Goal: Information Seeking & Learning: Get advice/opinions

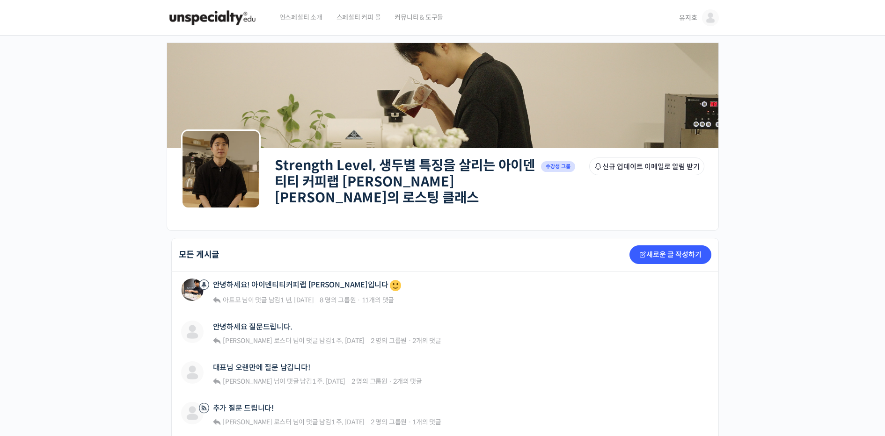
scroll to position [199, 0]
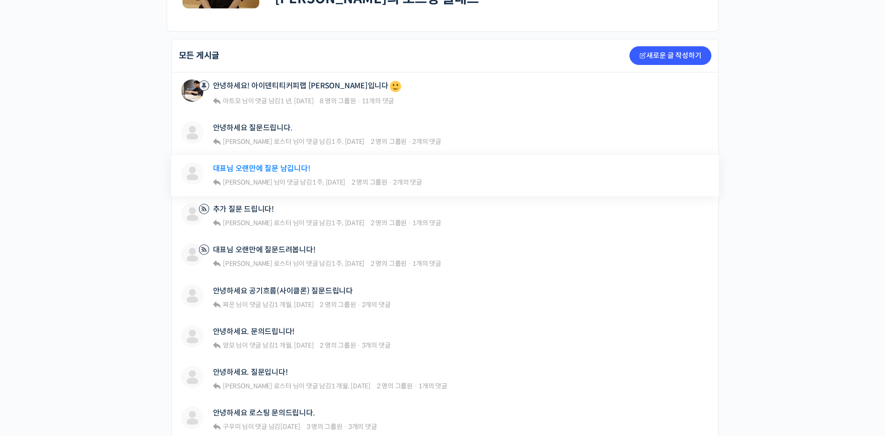
click at [271, 167] on link "대표님 오랜만에 질문 남깁니다!" at bounding box center [261, 168] width 97 height 9
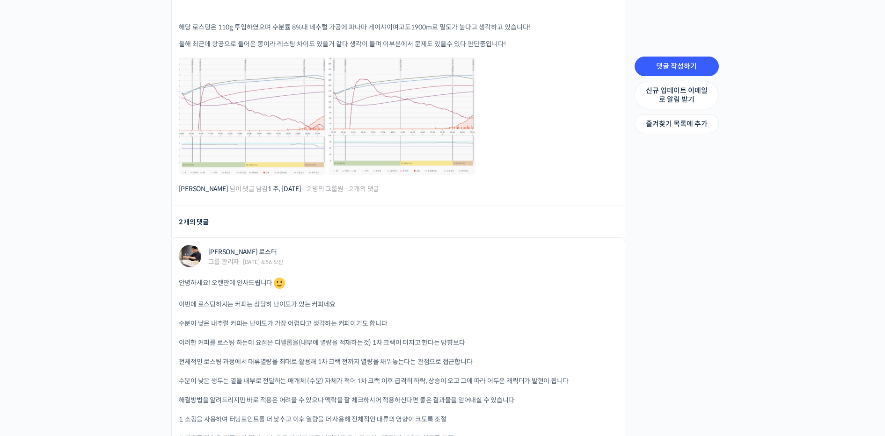
scroll to position [343, 0]
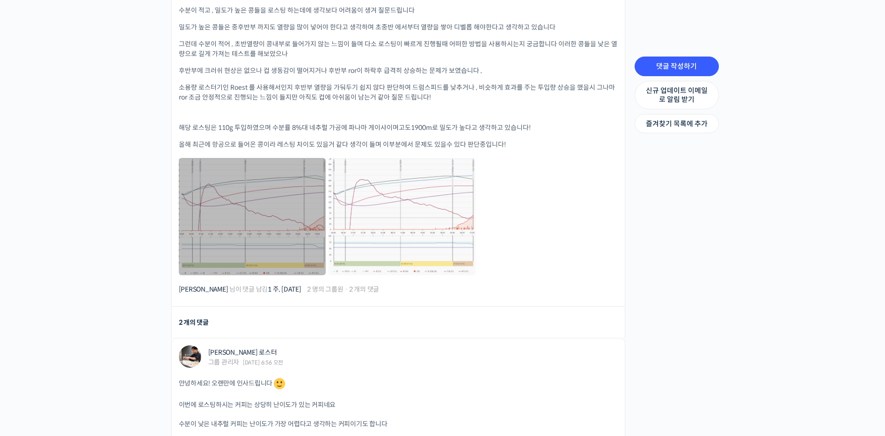
click at [271, 159] on link at bounding box center [252, 216] width 147 height 117
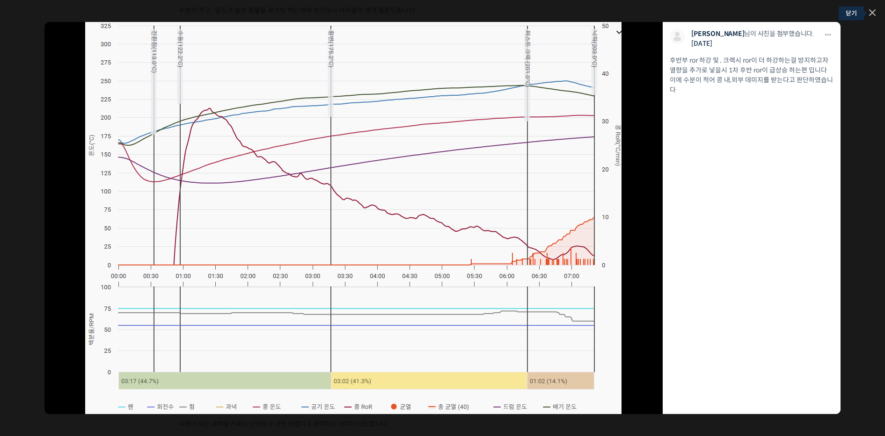
click at [872, 12] on icon at bounding box center [872, 13] width 6 height 6
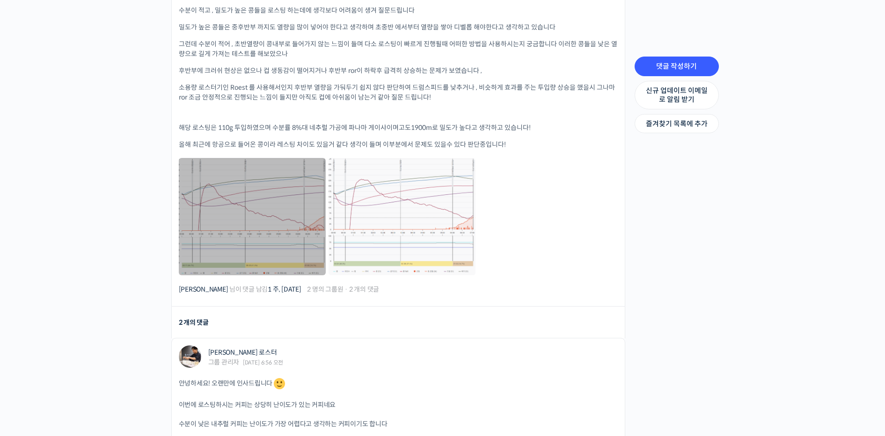
click at [316, 219] on link at bounding box center [252, 216] width 147 height 117
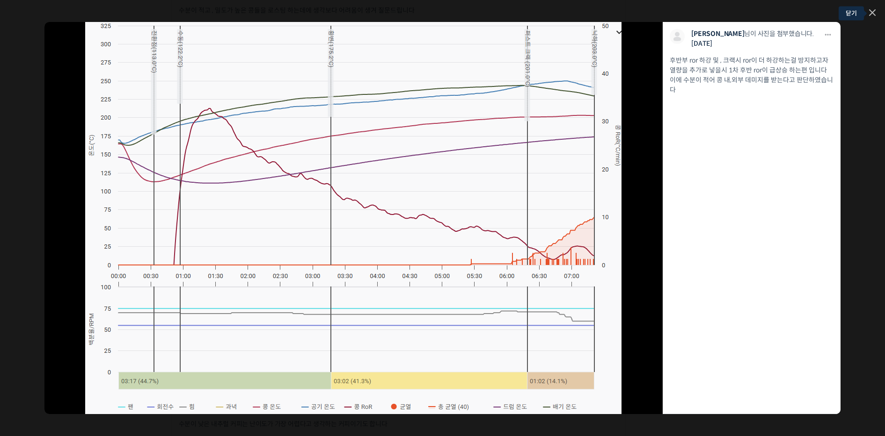
click at [872, 13] on icon at bounding box center [872, 13] width 6 height 6
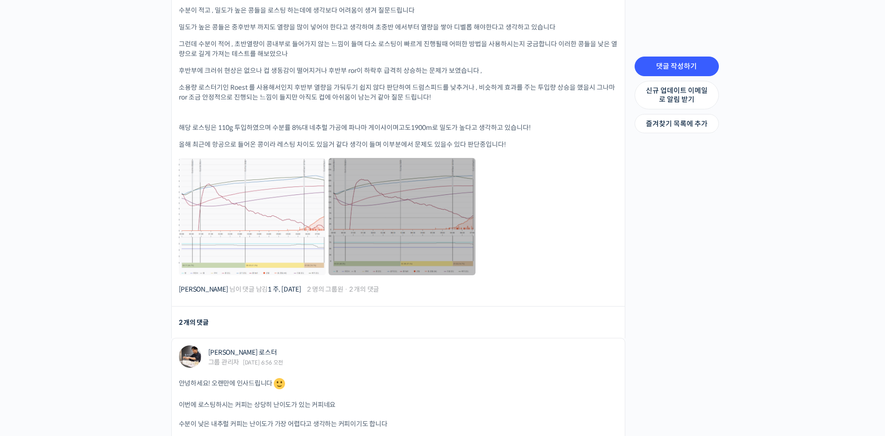
click at [433, 175] on link at bounding box center [401, 216] width 147 height 117
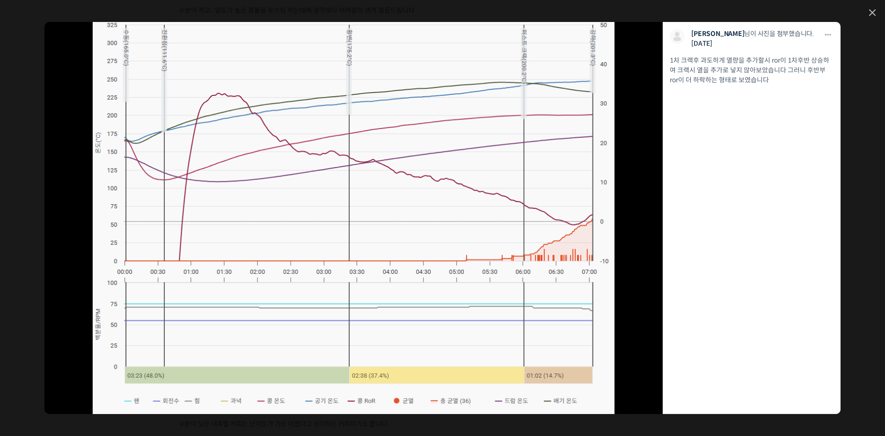
click at [880, 14] on div "모두 공개 모든 회원 나만 보기 다운로드 다운로드 김형하 님이 사진을 첨부했습니다. 1주 전 1차 크랙후 과도하게 열량을 추가할시 ror이 1…" at bounding box center [442, 218] width 885 height 436
click at [871, 9] on icon at bounding box center [872, 12] width 7 height 7
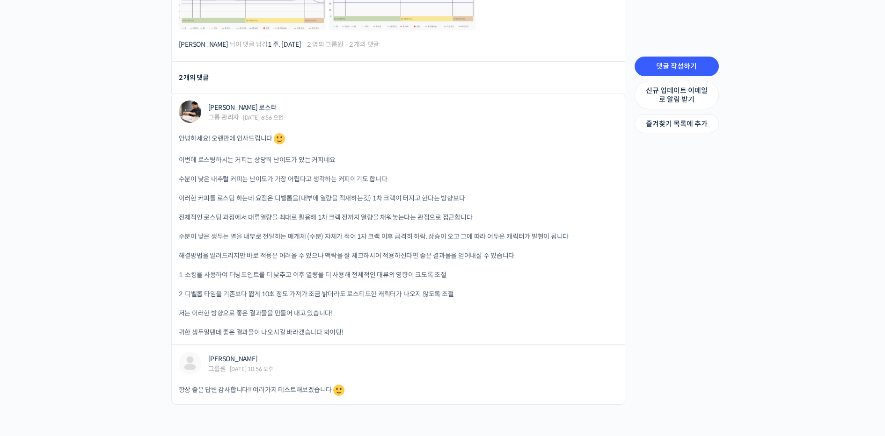
scroll to position [587, 0]
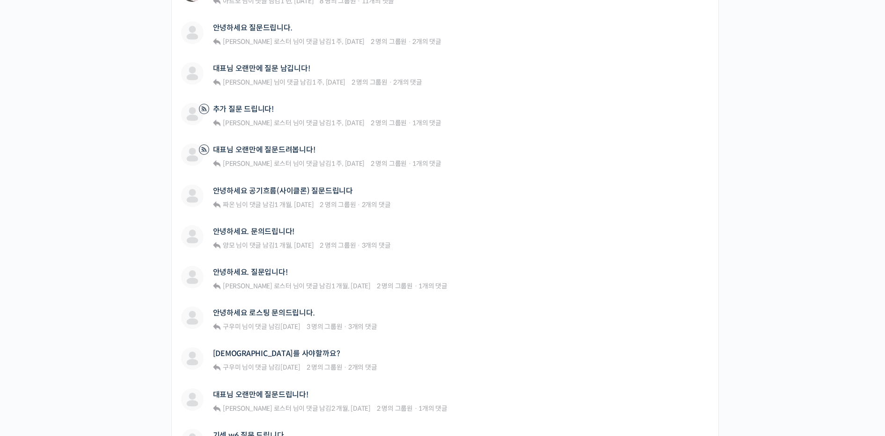
scroll to position [301, 0]
click at [287, 307] on link "안녕하세요 로스팅 문의드립니다." at bounding box center [264, 311] width 102 height 9
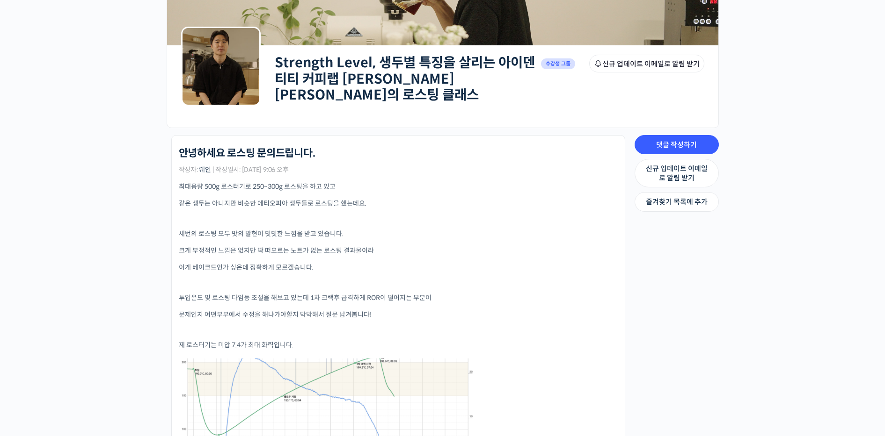
scroll to position [340, 0]
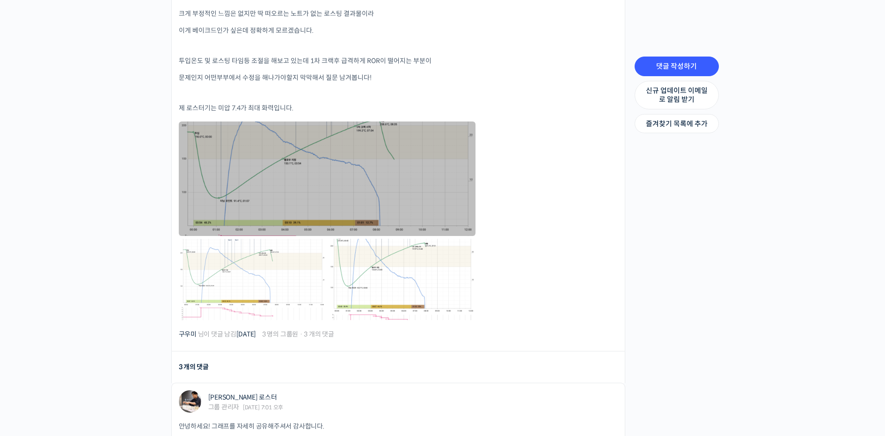
click at [269, 134] on link at bounding box center [327, 179] width 297 height 114
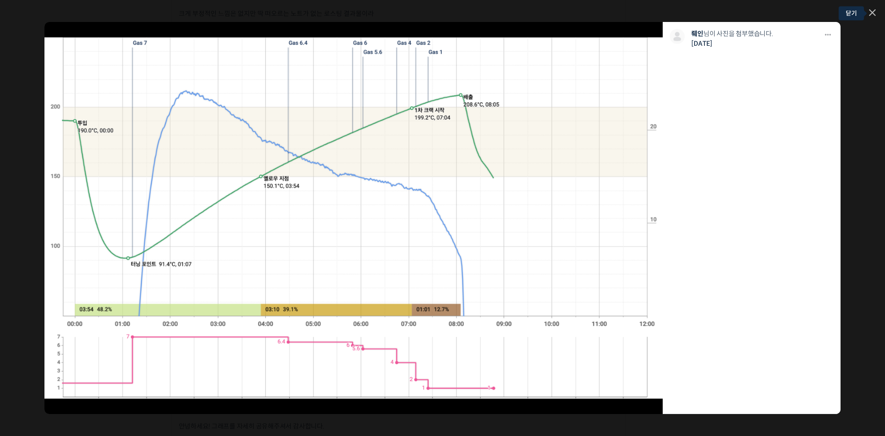
click at [874, 10] on icon at bounding box center [872, 13] width 6 height 6
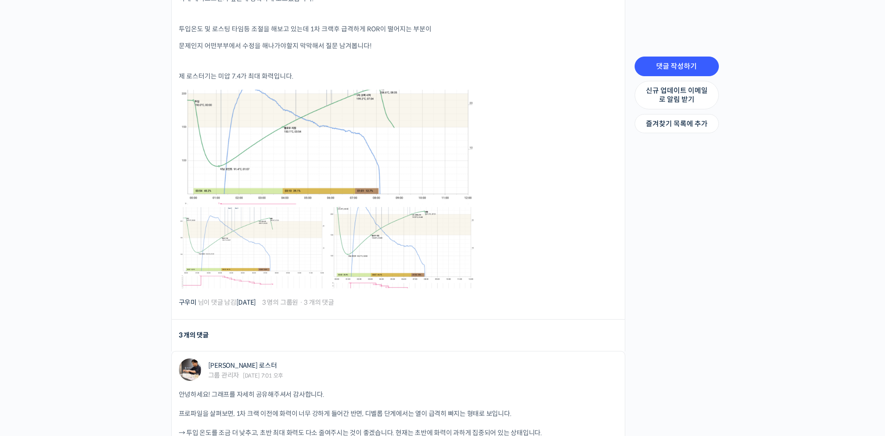
scroll to position [374, 0]
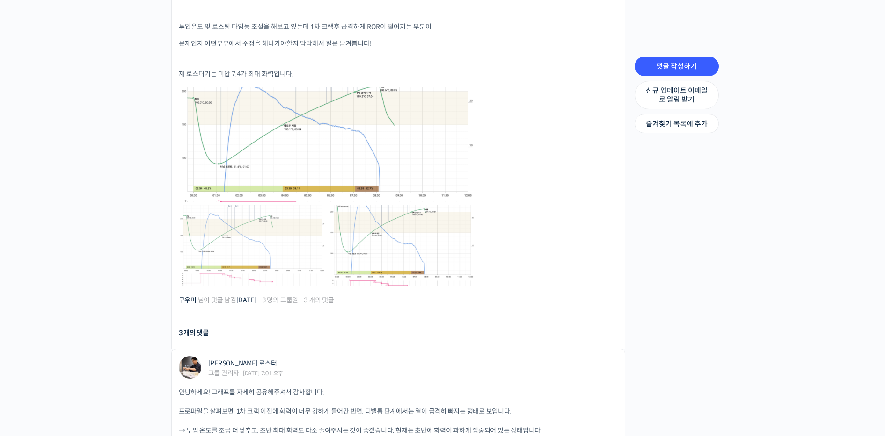
drag, startPoint x: 297, startPoint y: 178, endPoint x: 315, endPoint y: 182, distance: 18.3
click at [297, 178] on link at bounding box center [327, 144] width 297 height 114
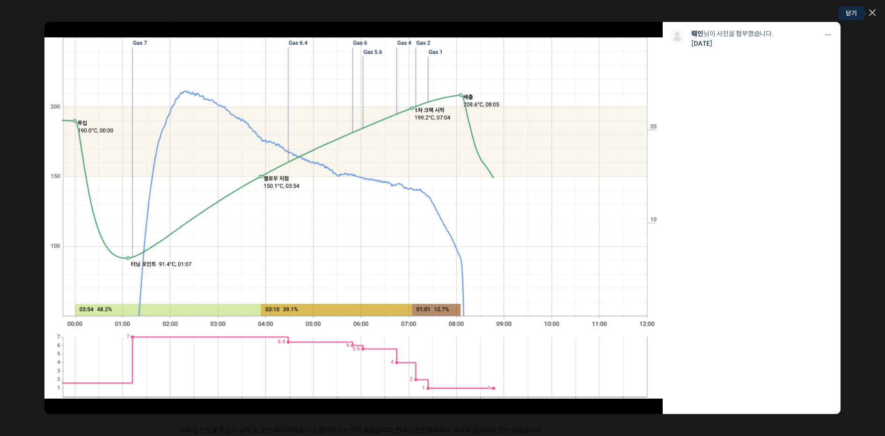
click at [872, 13] on icon at bounding box center [872, 13] width 6 height 6
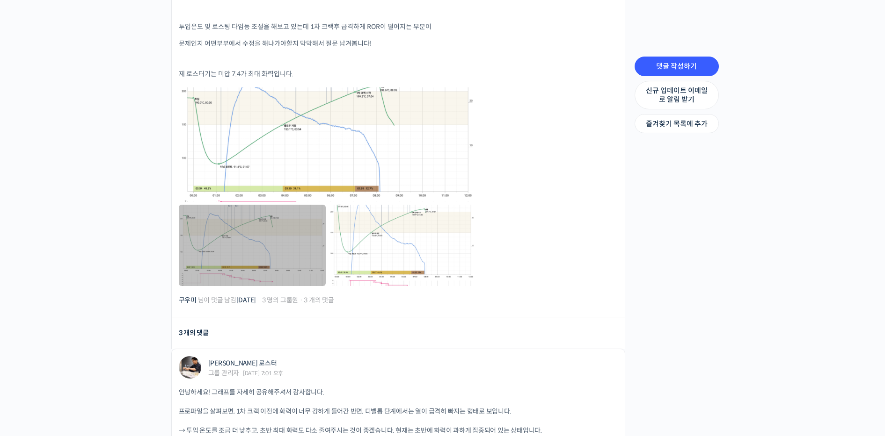
click at [256, 241] on link at bounding box center [252, 245] width 147 height 81
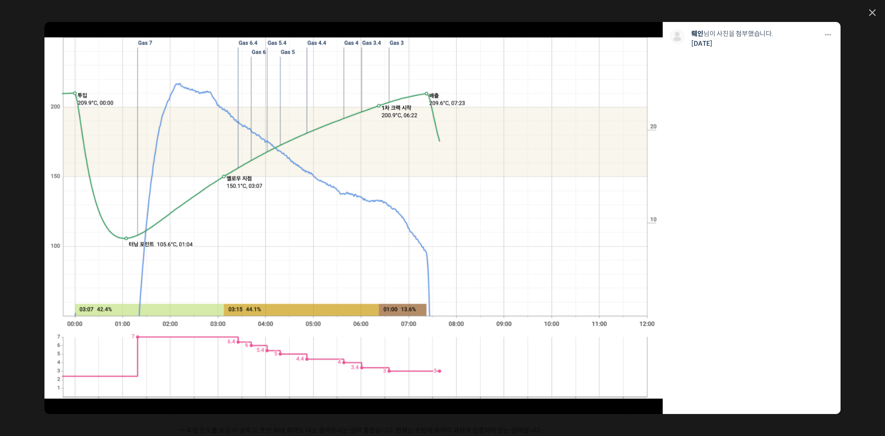
drag, startPoint x: 873, startPoint y: 15, endPoint x: 756, endPoint y: 59, distance: 125.3
click at [756, 59] on li "다운로드 다운로드 뤠인 님이 사진을 첨부했습니다. [DATE]" at bounding box center [751, 218] width 178 height 393
click at [874, 13] on icon at bounding box center [872, 12] width 7 height 7
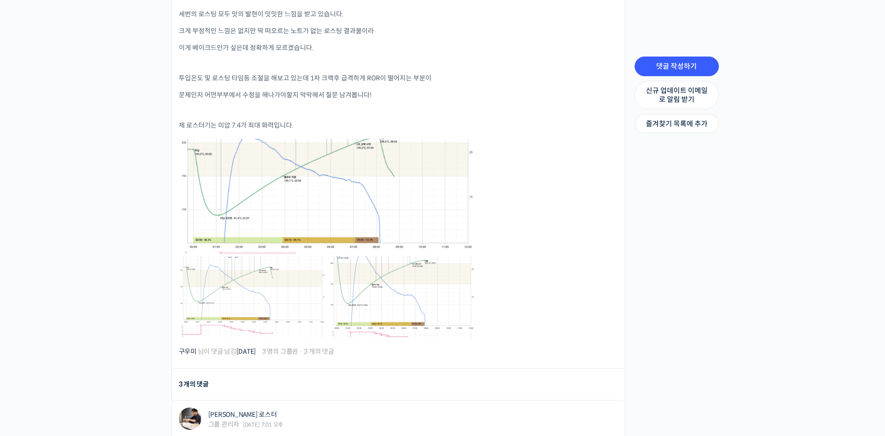
scroll to position [325, 0]
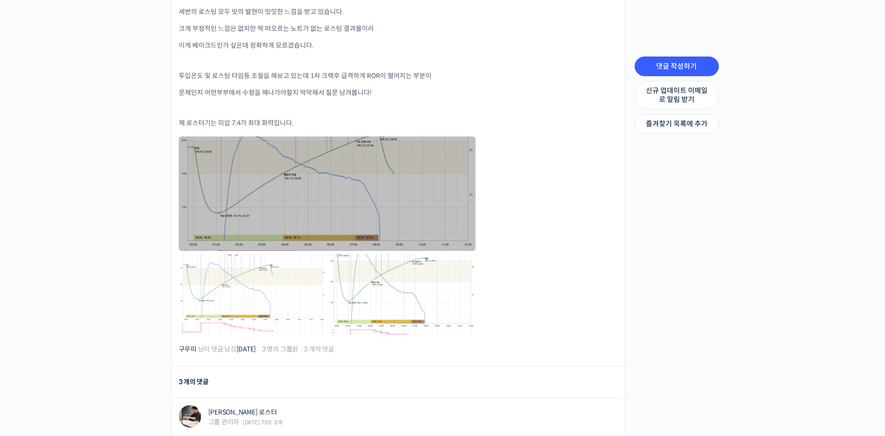
click at [357, 207] on link at bounding box center [327, 194] width 297 height 114
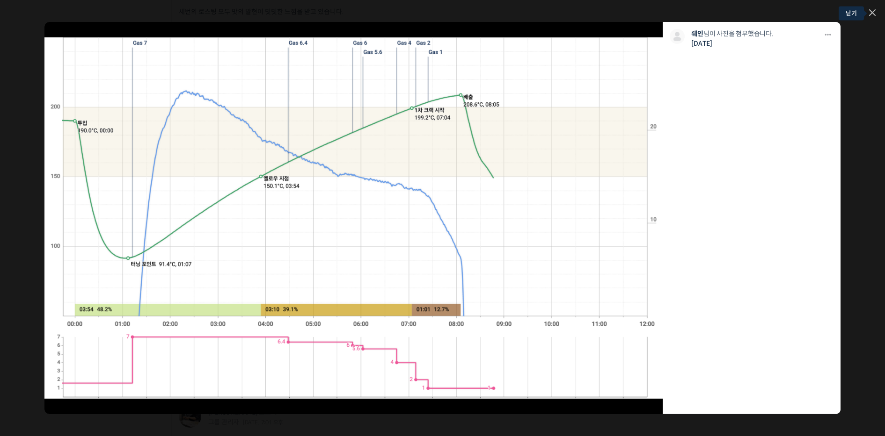
click at [874, 12] on icon at bounding box center [872, 12] width 7 height 7
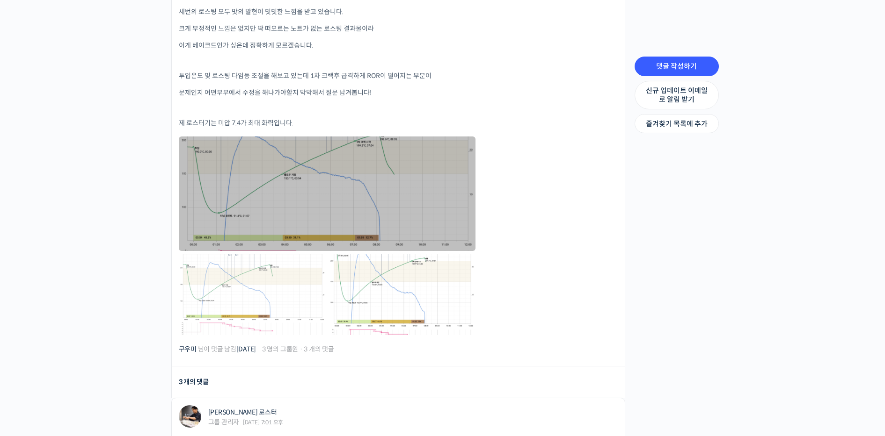
click at [282, 242] on link at bounding box center [327, 194] width 297 height 114
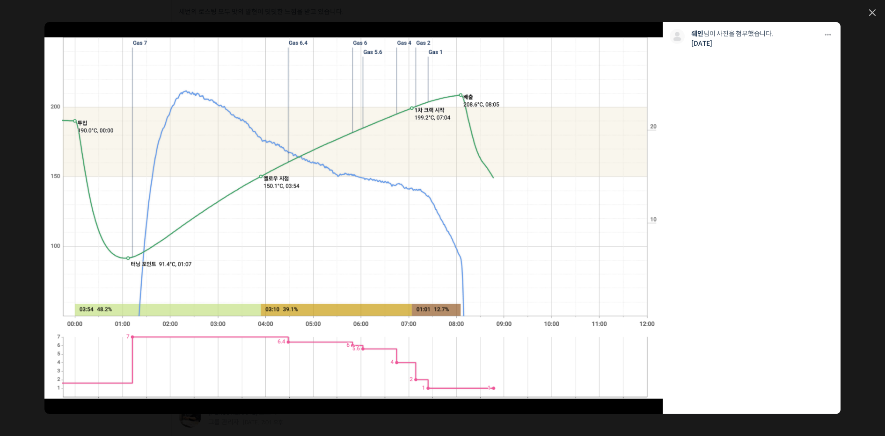
click at [868, 12] on div "모두 공개 모든 회원 나만 보기 [GEOGRAPHIC_DATA] 뤠인 님이 사진을 첨부했습니다. [DATE]" at bounding box center [442, 218] width 885 height 436
click at [871, 12] on icon at bounding box center [872, 12] width 7 height 7
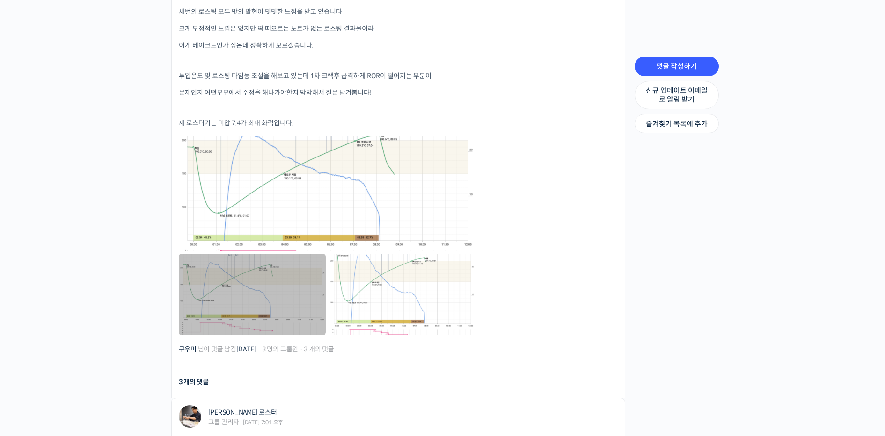
click at [268, 317] on link at bounding box center [252, 294] width 147 height 81
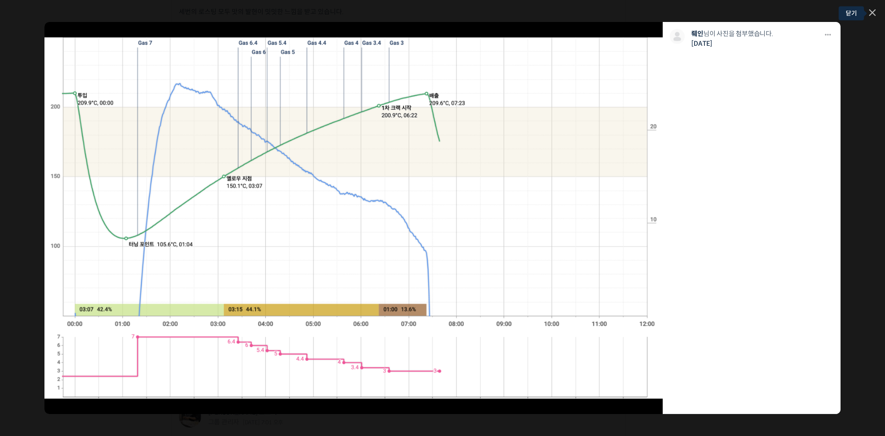
click at [872, 12] on icon at bounding box center [872, 13] width 6 height 6
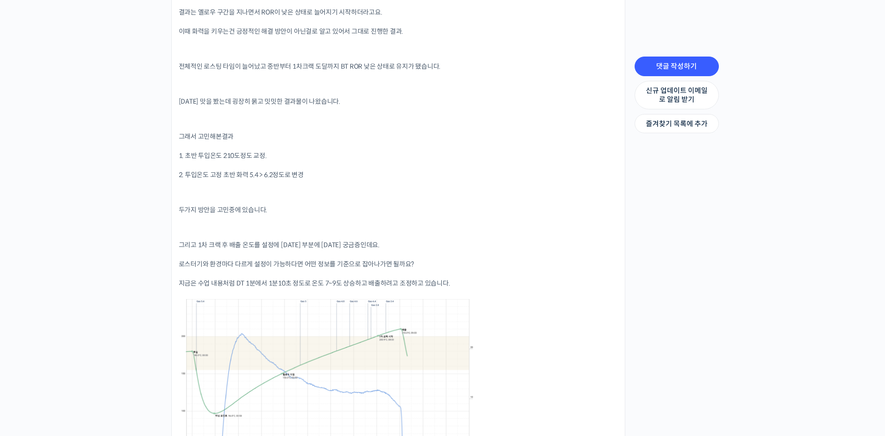
scroll to position [971, 0]
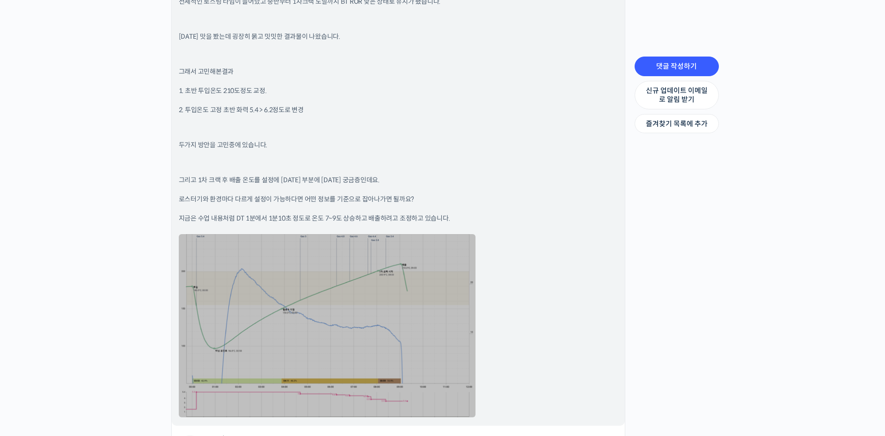
click at [416, 286] on link at bounding box center [327, 325] width 297 height 183
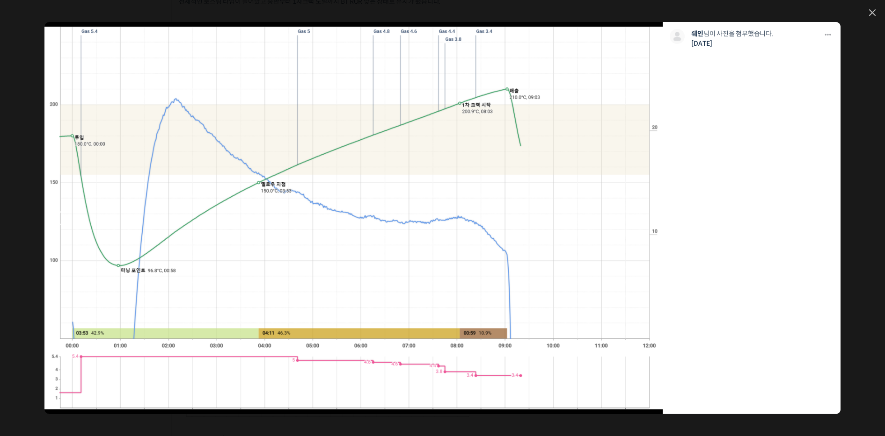
click at [393, 213] on img at bounding box center [353, 218] width 618 height 383
click at [812, 48] on li "다운로드 다운로드 뤠인 님이 사진을 첨부했습니다. [DATE]" at bounding box center [751, 218] width 178 height 393
click at [874, 12] on icon at bounding box center [872, 12] width 7 height 7
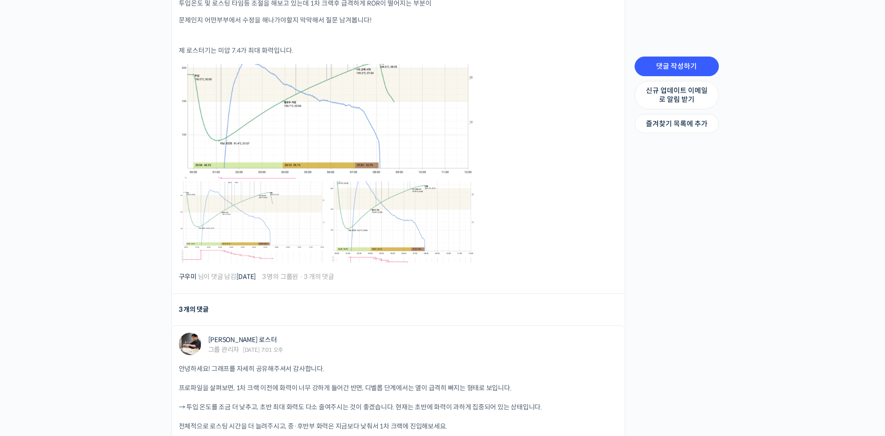
scroll to position [344, 0]
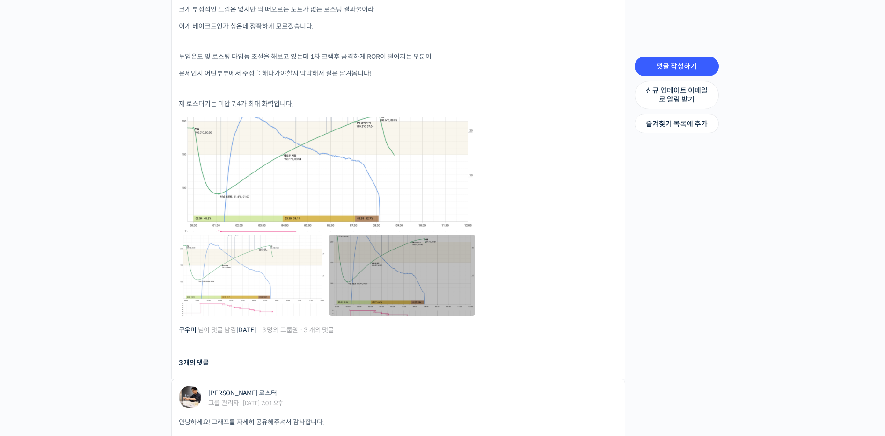
click at [390, 262] on link at bounding box center [401, 275] width 147 height 81
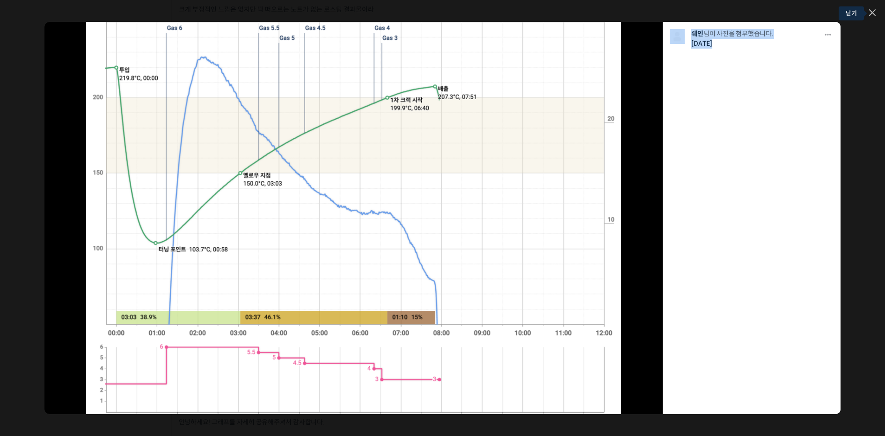
click at [875, 11] on icon at bounding box center [872, 12] width 7 height 7
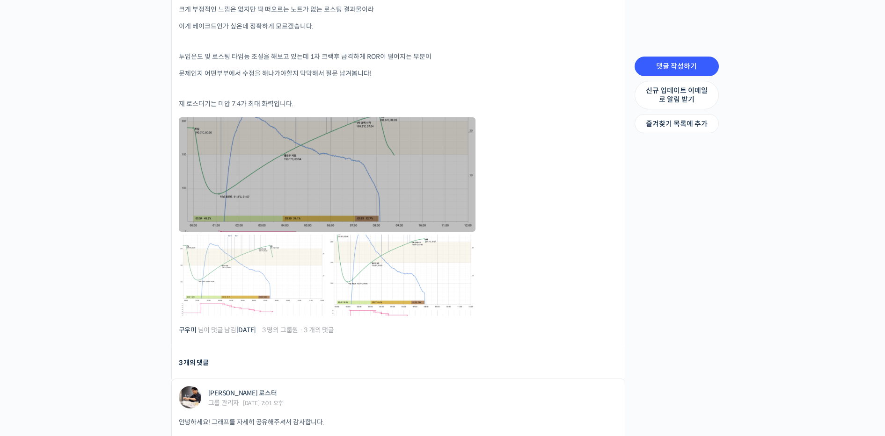
click at [374, 120] on link at bounding box center [327, 174] width 297 height 114
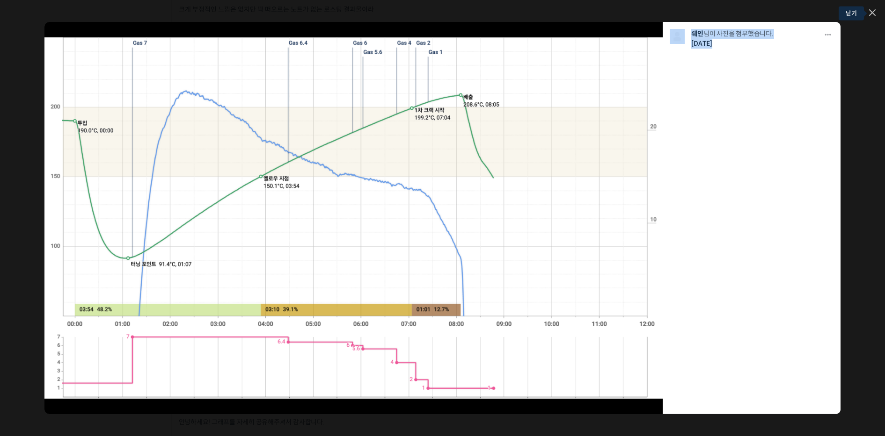
click at [873, 10] on icon at bounding box center [872, 12] width 7 height 7
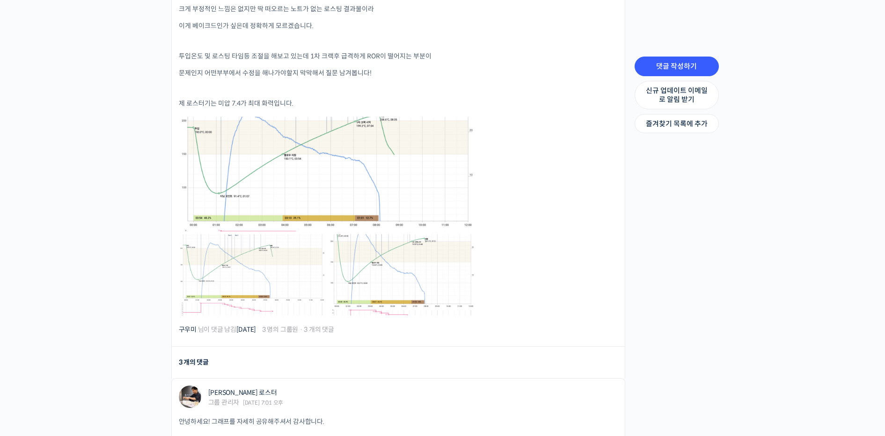
scroll to position [604, 0]
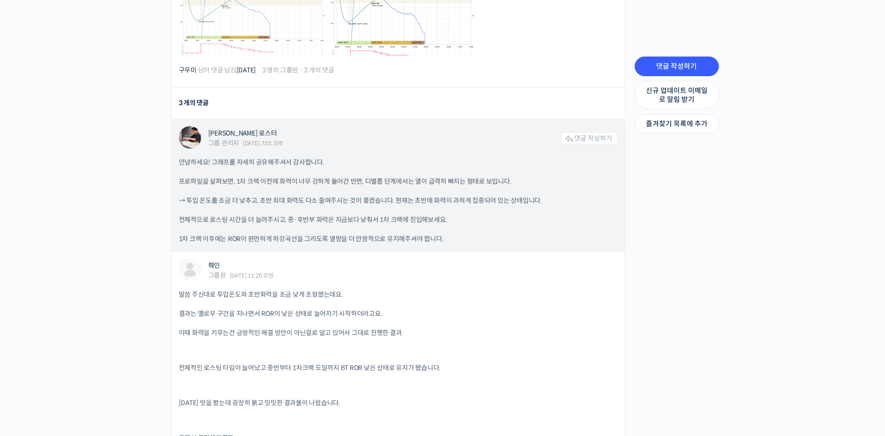
click at [196, 215] on p "전체적으로 로스팅 시간을 더 늘려주시고, 중·후반부 화력은 지금보다 낮춰서 1차 크랙에 진입해보세요." at bounding box center [398, 220] width 439 height 10
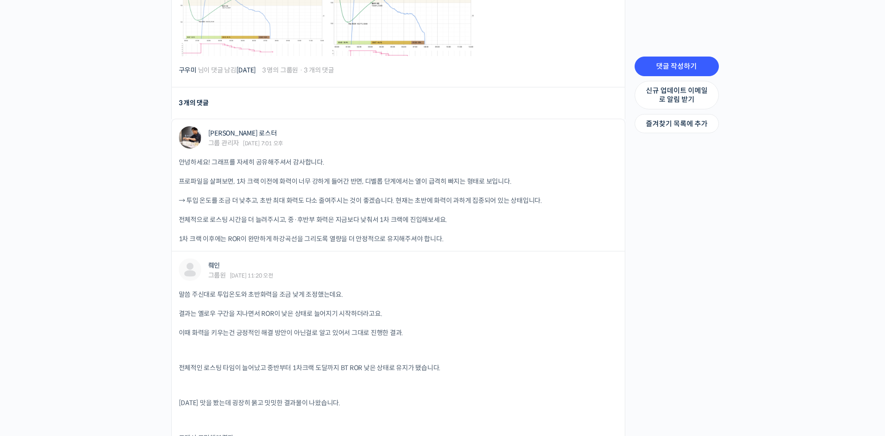
click at [793, 248] on div "Strength Level, 생두별 특징을 살리는 아이덴티티 커피랩 [PERSON_NAME] [PERSON_NAME]의 로스팅 클래스 Priv…" at bounding box center [442, 266] width 885 height 1670
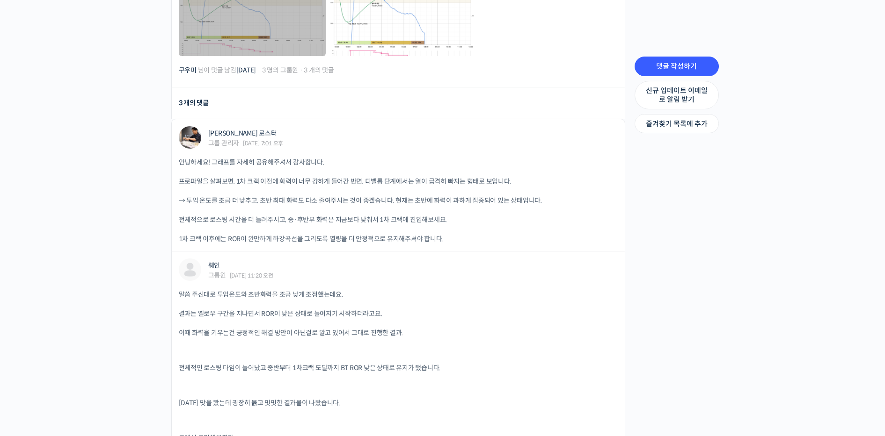
click at [290, 32] on link at bounding box center [252, 15] width 147 height 81
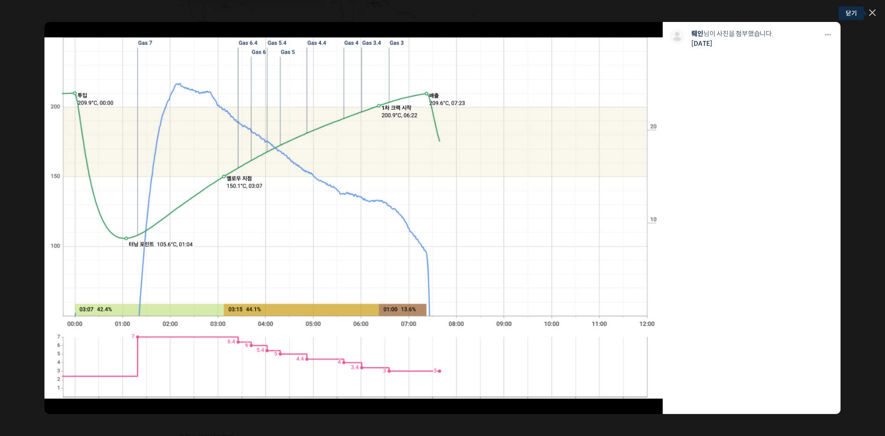
click at [874, 14] on icon at bounding box center [872, 13] width 6 height 6
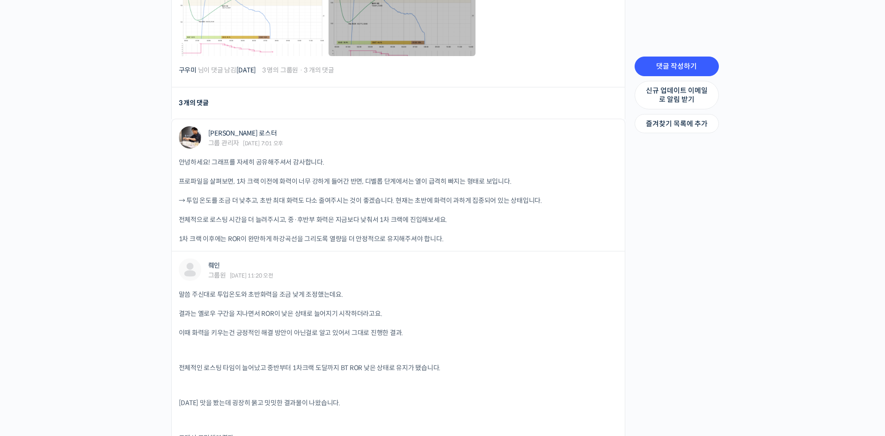
click at [418, 33] on link at bounding box center [401, 15] width 147 height 81
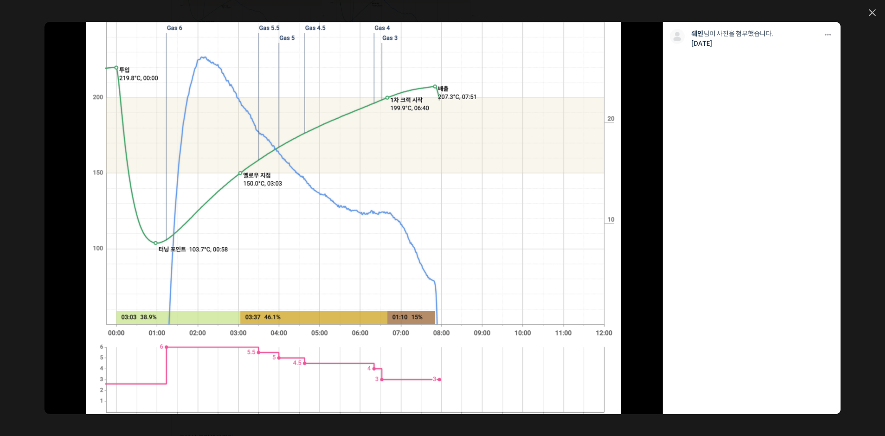
click at [868, 12] on div "모두 공개 모든 회원 나만 보기 [GEOGRAPHIC_DATA] 뤠인 님이 사진을 첨부했습니다. [DATE]" at bounding box center [442, 218] width 885 height 436
click at [871, 13] on icon at bounding box center [872, 12] width 7 height 7
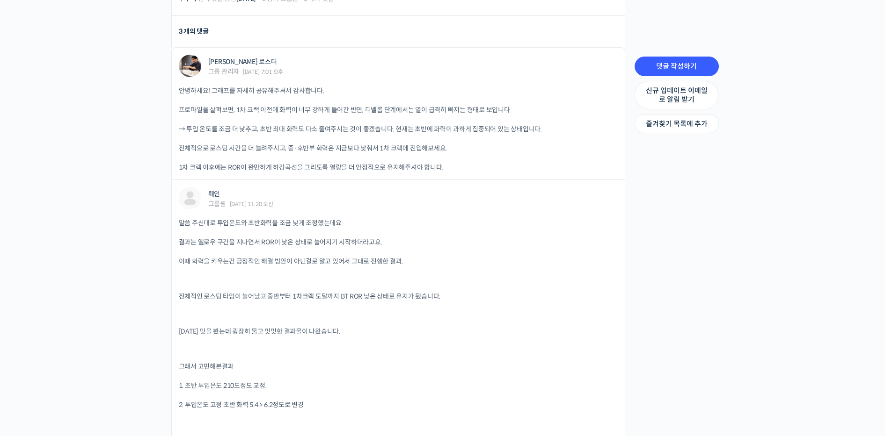
scroll to position [678, 0]
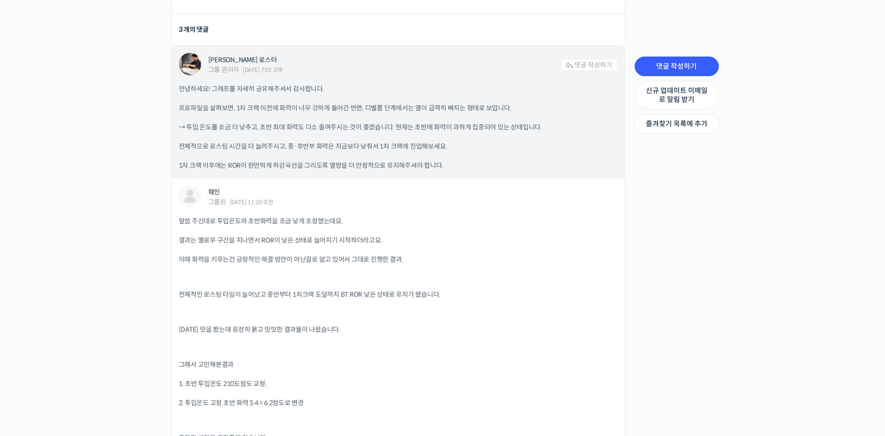
click at [465, 70] on div "[PERSON_NAME] 로스터 그룹 관리자 [DATE] 7:01 오후 댓글 작성하기" at bounding box center [398, 65] width 439 height 24
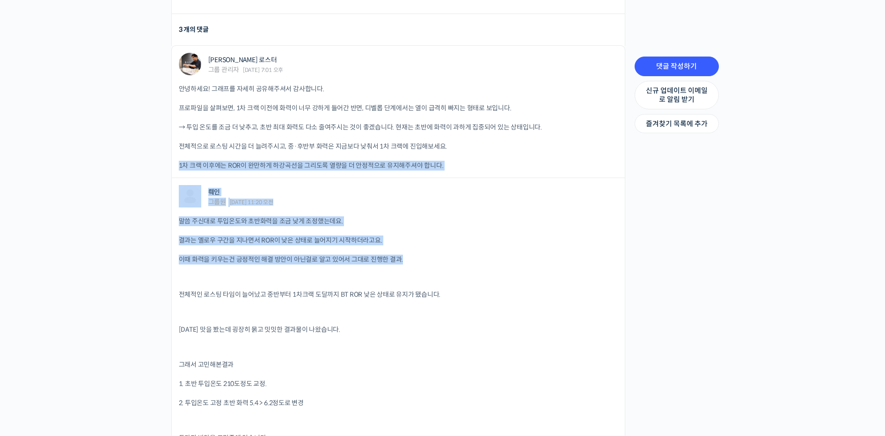
drag, startPoint x: 189, startPoint y: 267, endPoint x: 152, endPoint y: 172, distance: 102.2
click at [152, 172] on div "Strength Level, 생두별 특징을 살리는 아이덴티티 커피랩 [PERSON_NAME] [PERSON_NAME]의 로스팅 클래스 Priv…" at bounding box center [442, 193] width 885 height 1670
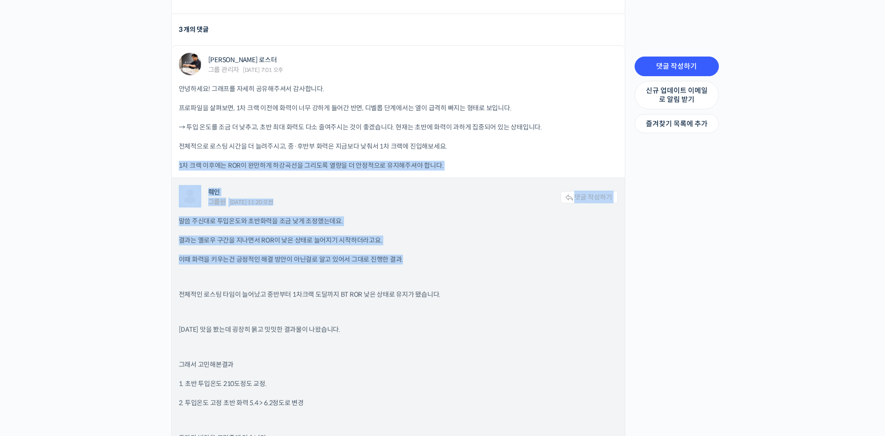
drag, startPoint x: 152, startPoint y: 172, endPoint x: 171, endPoint y: 180, distance: 21.4
click at [152, 172] on div "Strength Level, 생두별 특징을 살리는 아이덴티티 커피랩 [PERSON_NAME] [PERSON_NAME]의 로스팅 클래스 Priv…" at bounding box center [442, 193] width 885 height 1670
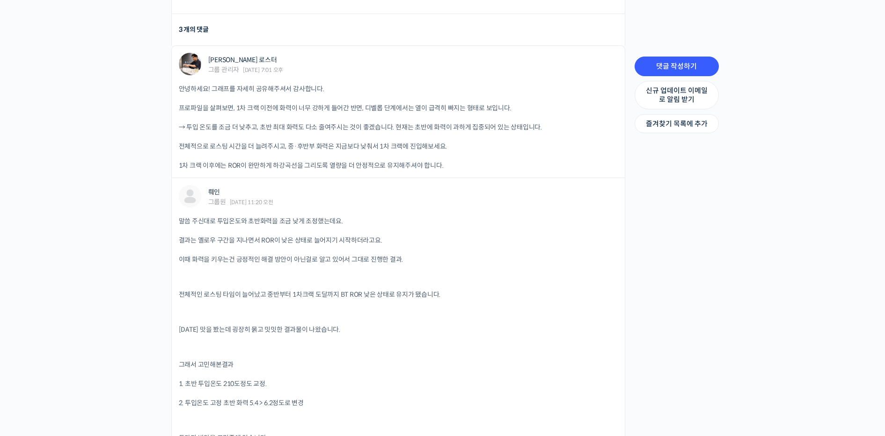
click at [102, 181] on div "Strength Level, 생두별 특징을 살리는 아이덴티티 커피랩 [PERSON_NAME] [PERSON_NAME]의 로스팅 클래스 Priv…" at bounding box center [442, 193] width 885 height 1670
click at [61, 160] on div "Strength Level, 생두별 특징을 살리는 아이덴티티 커피랩 [PERSON_NAME] [PERSON_NAME]의 로스팅 클래스 Priv…" at bounding box center [442, 193] width 885 height 1670
click at [106, 272] on div "Strength Level, 생두별 특징을 살리는 아이덴티티 커피랩 [PERSON_NAME] [PERSON_NAME]의 로스팅 클래스 Priv…" at bounding box center [442, 193] width 885 height 1670
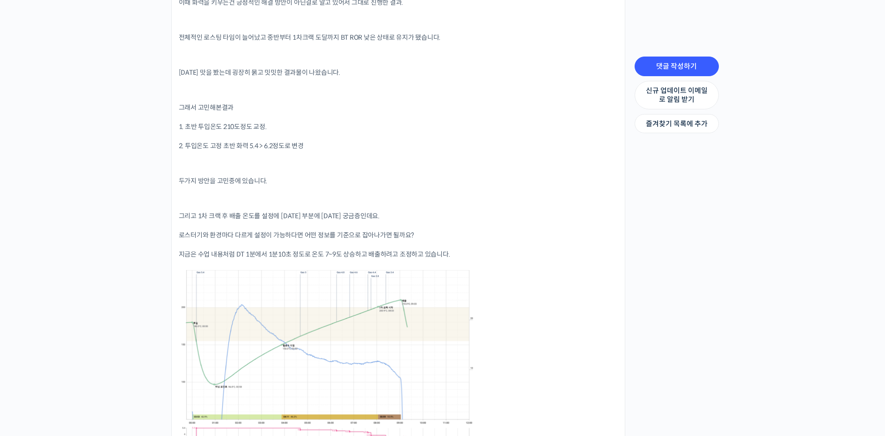
scroll to position [952, 0]
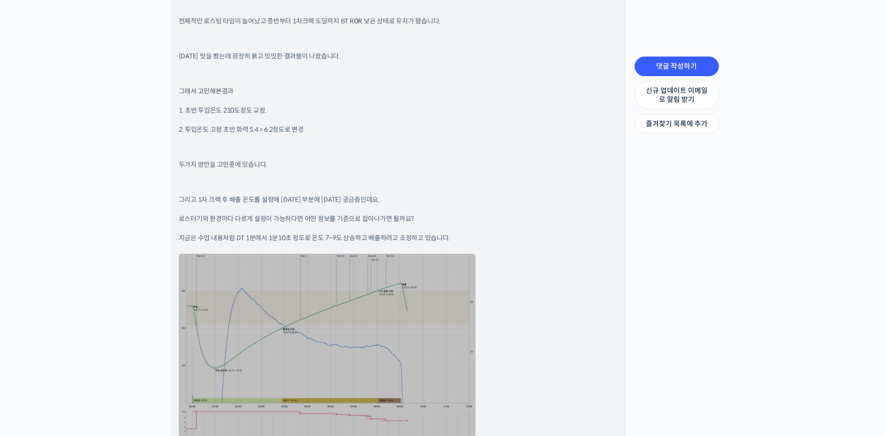
click at [307, 336] on link at bounding box center [327, 345] width 297 height 183
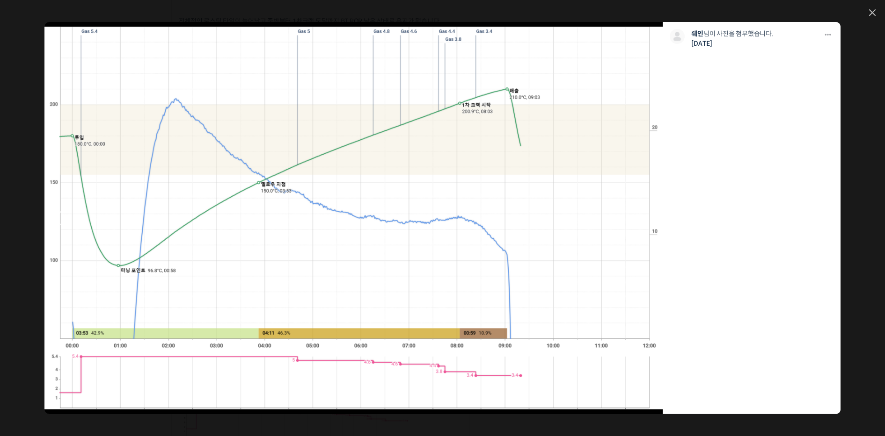
click at [192, 254] on img at bounding box center [353, 218] width 618 height 383
click at [270, 184] on img at bounding box center [353, 218] width 618 height 383
click at [876, 15] on div "모두 공개 모든 회원 나만 보기 [GEOGRAPHIC_DATA] 뤠인 님이 사진을 첨부했습니다. [DATE]" at bounding box center [442, 218] width 885 height 436
click at [873, 13] on icon at bounding box center [872, 12] width 7 height 7
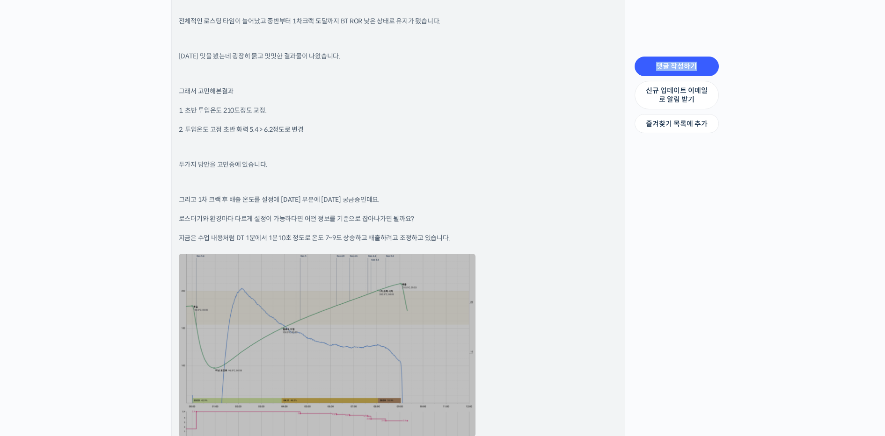
click at [436, 282] on link at bounding box center [327, 345] width 297 height 183
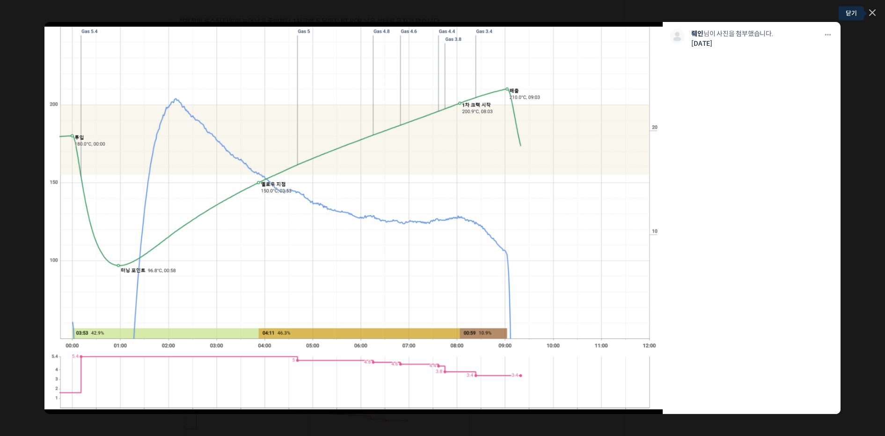
click at [871, 16] on link at bounding box center [872, 13] width 7 height 8
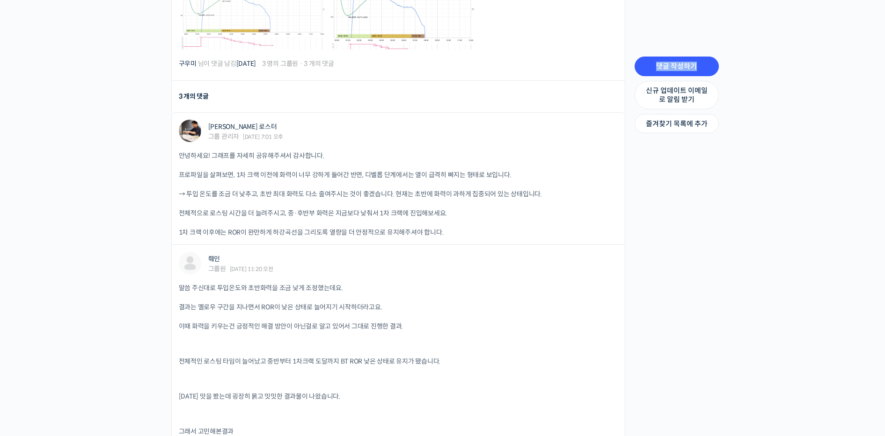
scroll to position [613, 0]
